Goal: Task Accomplishment & Management: Manage account settings

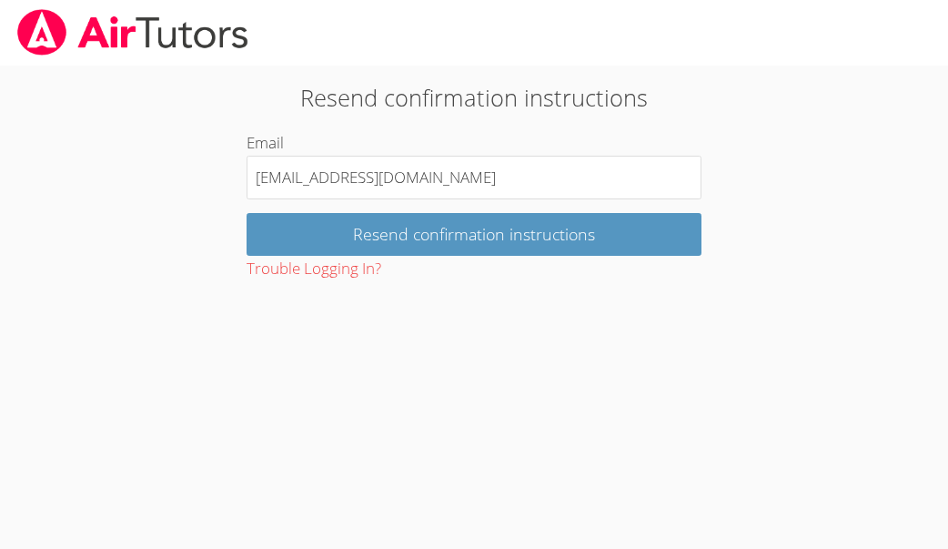
type input "[EMAIL_ADDRESS][DOMAIN_NAME]"
click at [474, 231] on input "Resend confirmation instructions" at bounding box center [474, 234] width 455 height 43
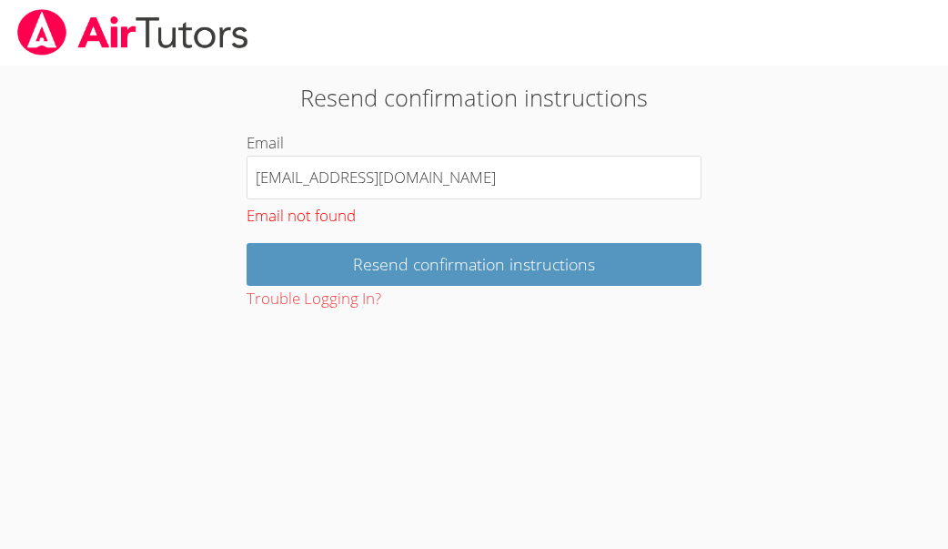
drag, startPoint x: 397, startPoint y: 179, endPoint x: 216, endPoint y: 166, distance: 181.5
click at [216, 166] on div "Resend confirmation instructions Email cjldcarol@gmail.com Email not found Rese…" at bounding box center [474, 196] width 682 height 232
type input "dickson.signs@gmail.com"
click at [474, 261] on input "Resend confirmation instructions" at bounding box center [474, 264] width 455 height 43
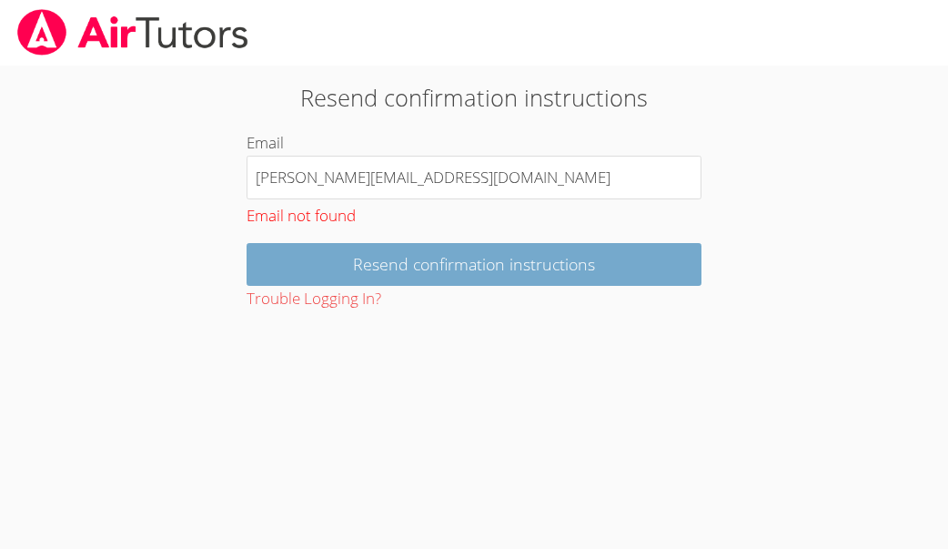
click at [367, 265] on input "Resend confirmation instructions" at bounding box center [474, 264] width 455 height 43
